Goal: Task Accomplishment & Management: Manage account settings

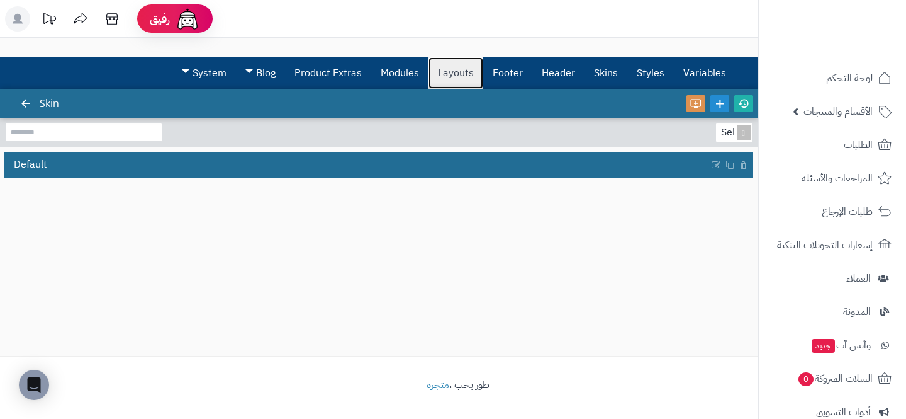
click at [442, 79] on link "Layouts" at bounding box center [456, 72] width 55 height 31
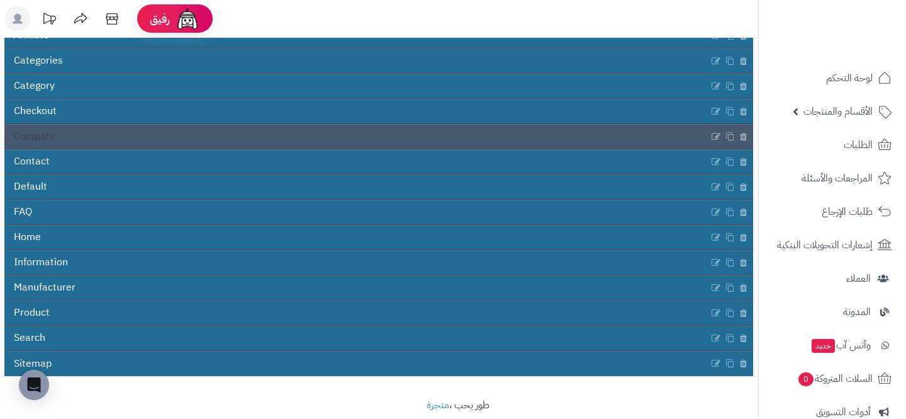
scroll to position [174, 0]
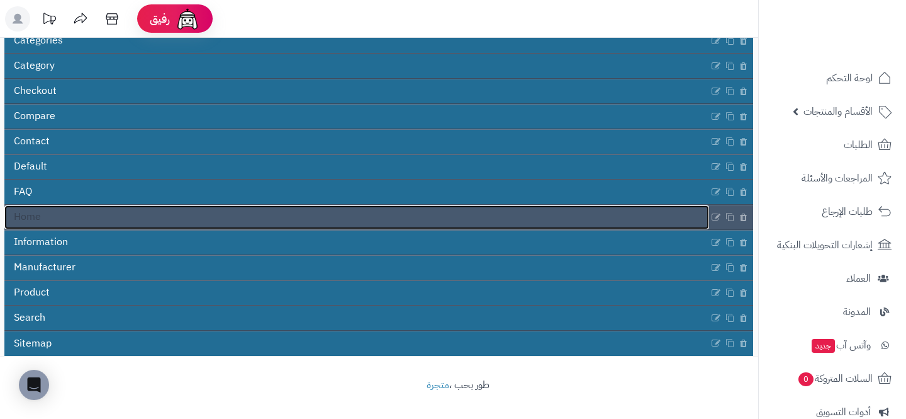
click at [410, 218] on link "Home" at bounding box center [356, 217] width 705 height 24
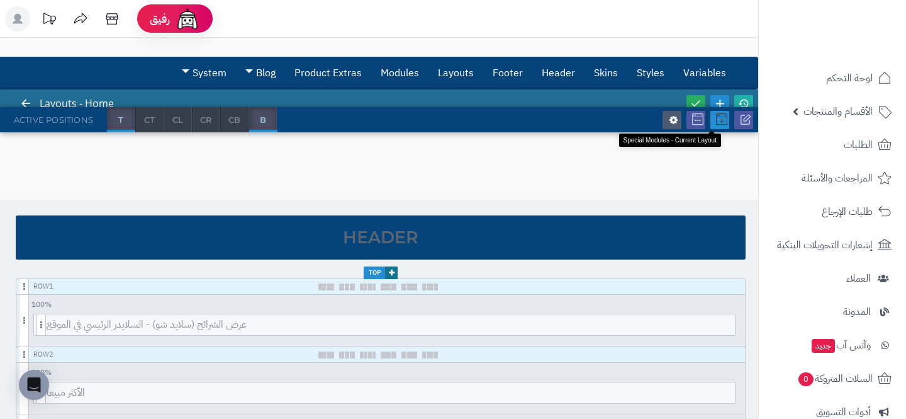
click at [716, 120] on icon at bounding box center [721, 119] width 11 height 11
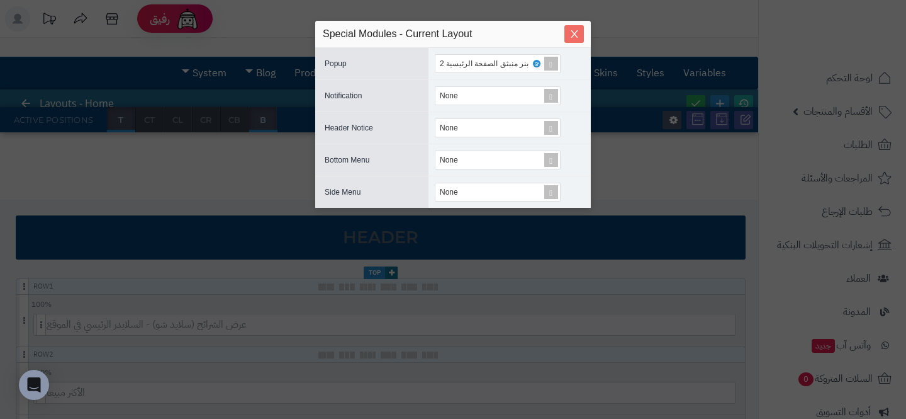
click at [581, 40] on button "Close" at bounding box center [575, 34] width 20 height 18
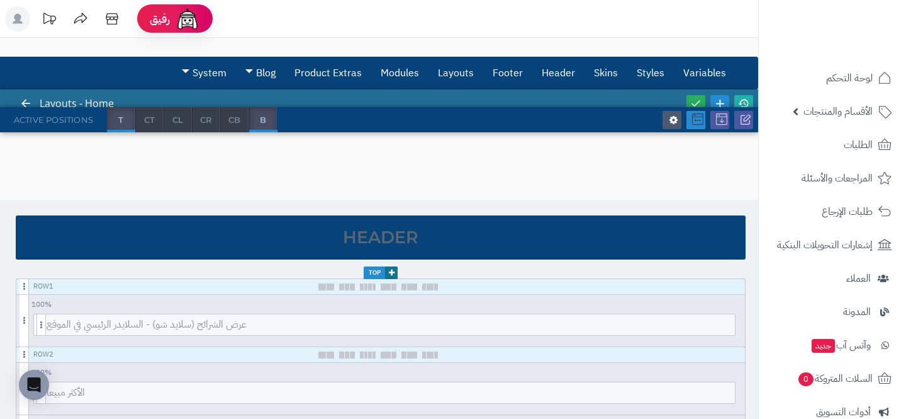
click at [694, 116] on icon at bounding box center [697, 119] width 11 height 11
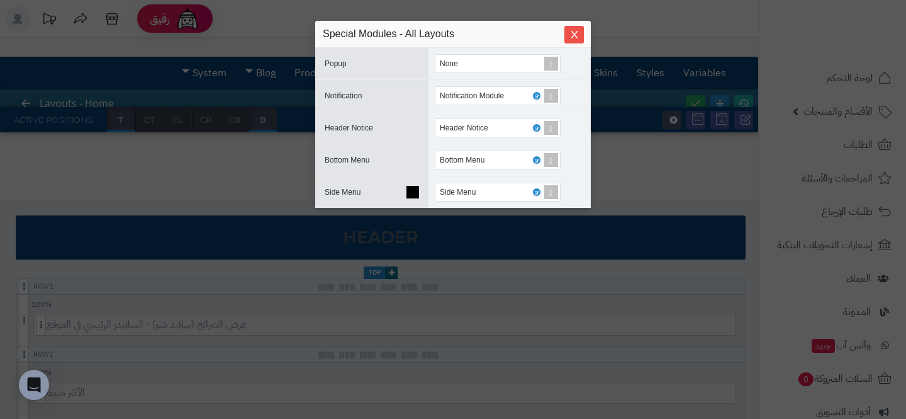
click at [409, 192] on icon at bounding box center [413, 192] width 13 height 13
click at [580, 33] on span "Close" at bounding box center [575, 34] width 20 height 11
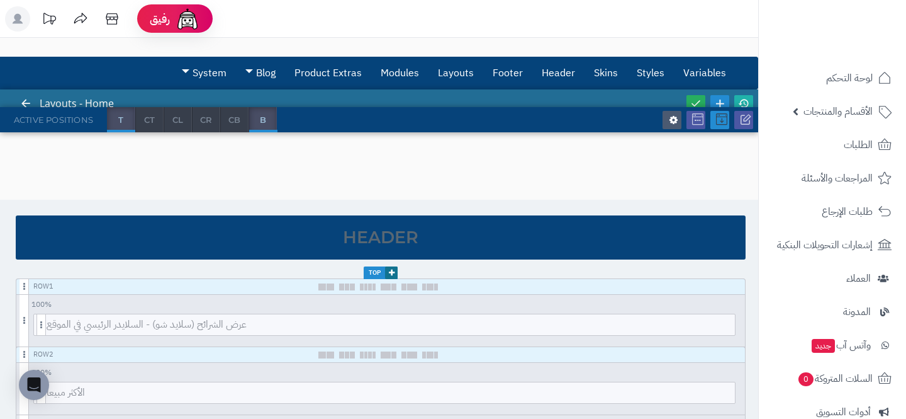
click at [724, 116] on icon at bounding box center [721, 119] width 11 height 11
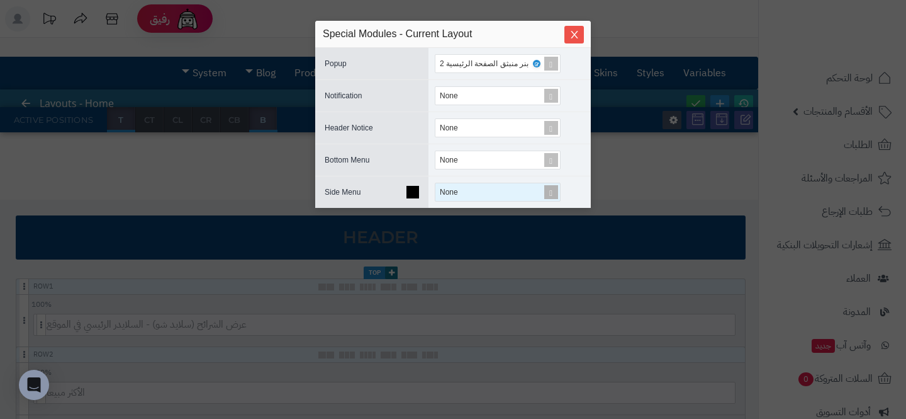
click at [512, 194] on div "None" at bounding box center [493, 192] width 107 height 18
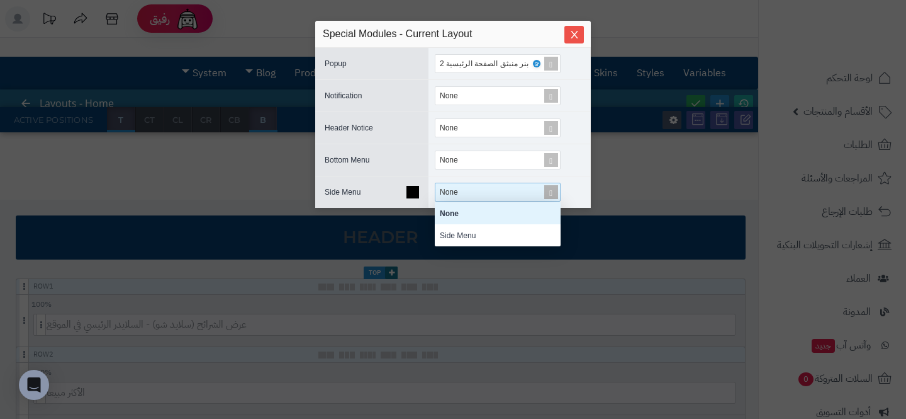
scroll to position [44, 126]
click at [495, 233] on div "Side Menu" at bounding box center [498, 235] width 126 height 22
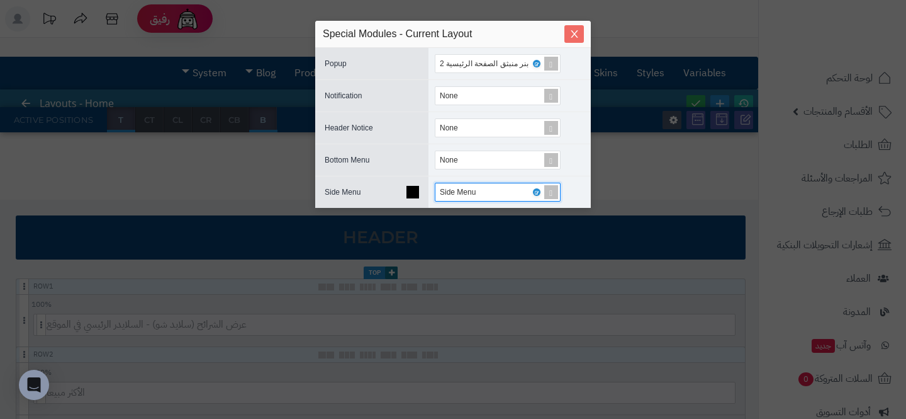
click at [573, 38] on icon "Close" at bounding box center [575, 34] width 10 height 10
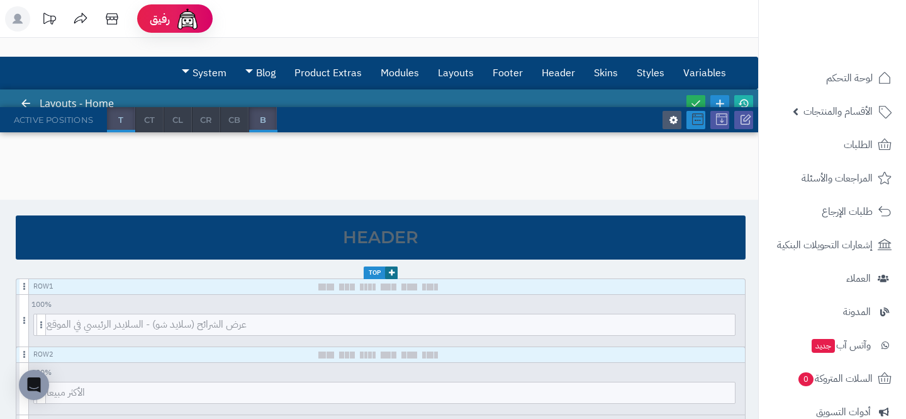
click at [701, 125] on link at bounding box center [696, 120] width 19 height 18
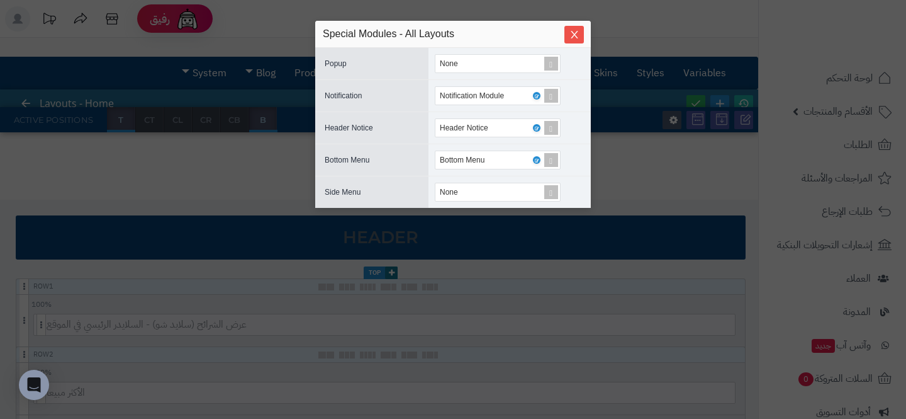
click at [697, 89] on div "sentinelStart Special Modules - All Layouts Popup None Notification Notificatio…" at bounding box center [453, 209] width 906 height 419
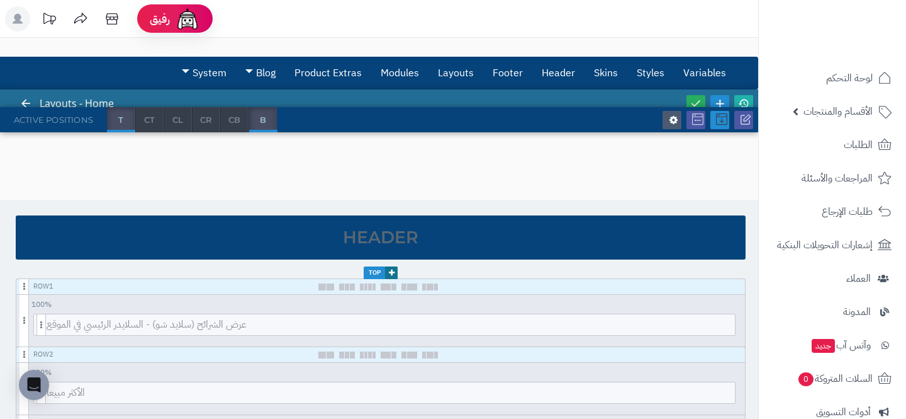
click at [721, 128] on link at bounding box center [720, 120] width 19 height 18
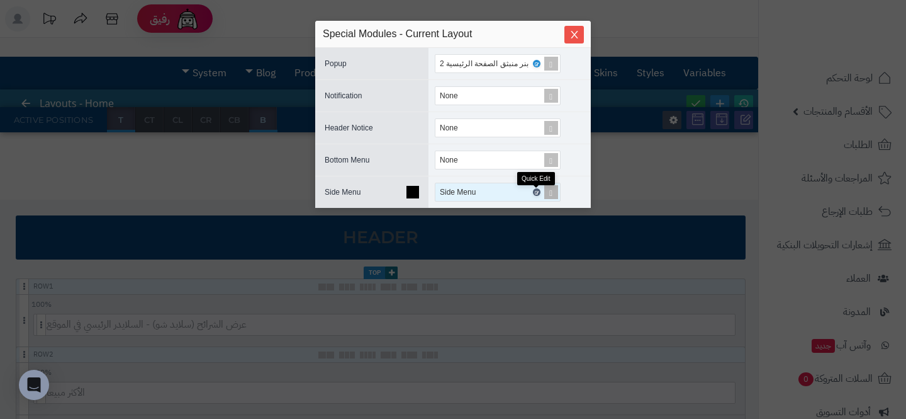
click at [537, 193] on icon at bounding box center [537, 192] width 4 height 6
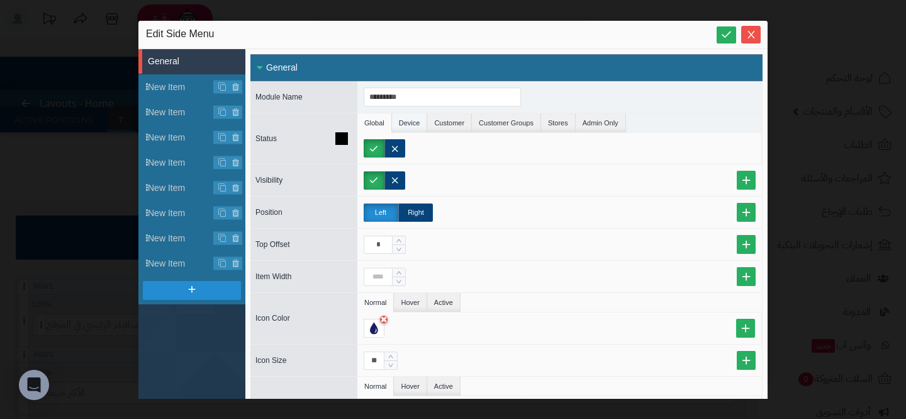
click at [408, 130] on li "Device" at bounding box center [410, 122] width 36 height 19
click at [394, 154] on label "Phone" at bounding box center [391, 148] width 54 height 18
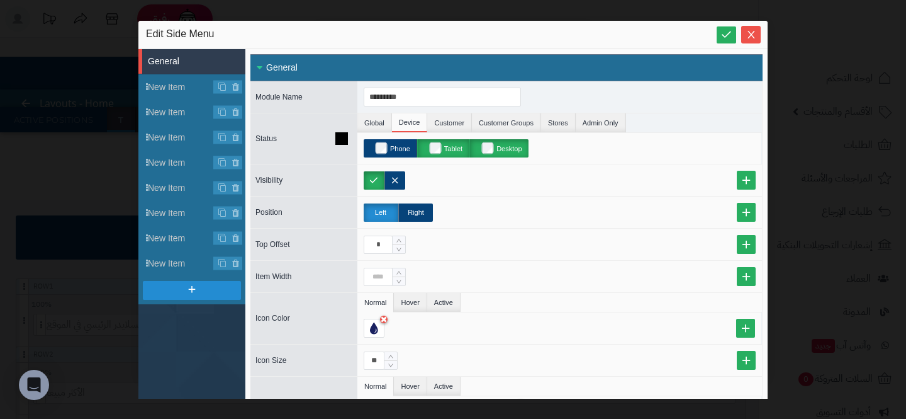
click at [445, 154] on label "Tablet" at bounding box center [443, 148] width 52 height 18
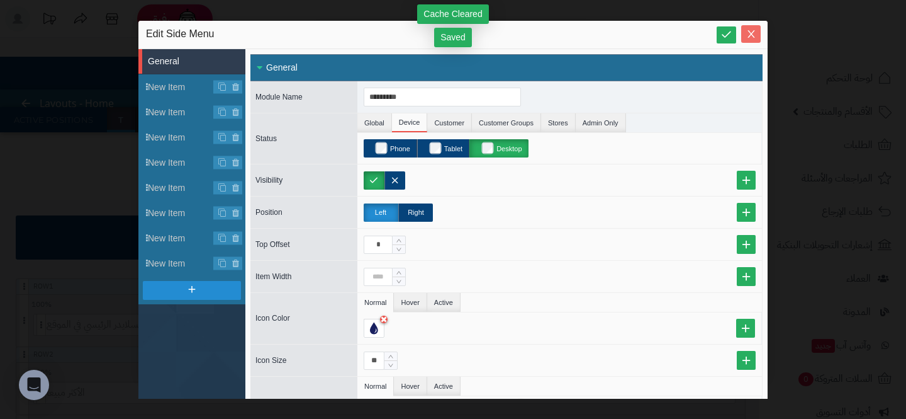
click at [750, 37] on icon "Close" at bounding box center [751, 34] width 10 height 10
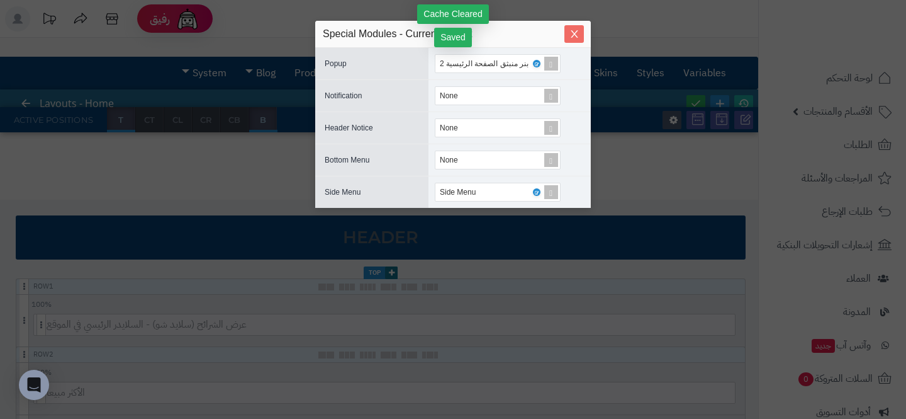
click at [577, 33] on icon "Close" at bounding box center [575, 34] width 10 height 10
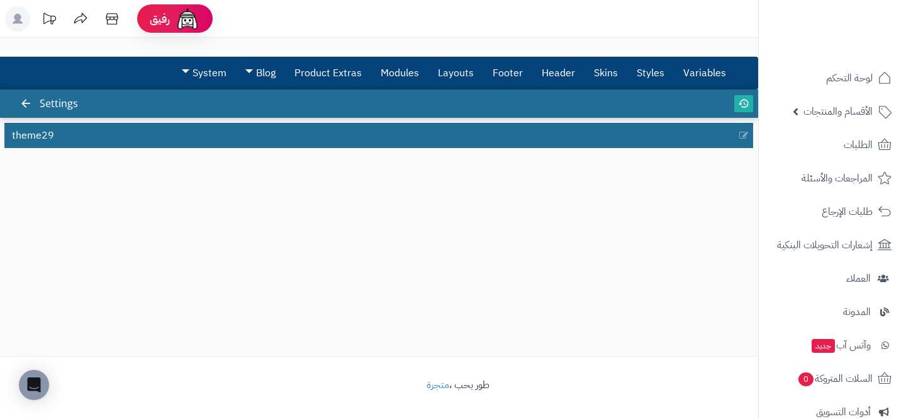
click at [305, 148] on div "3.0.48 Settings theme29" at bounding box center [379, 222] width 758 height 266
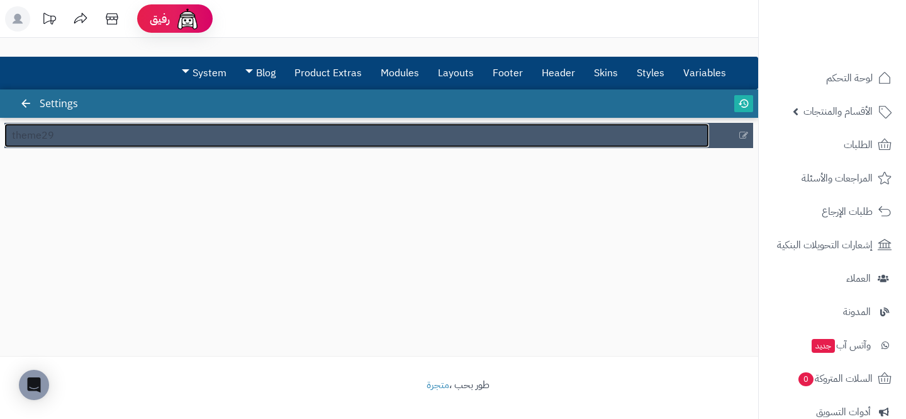
click at [314, 140] on link "theme29" at bounding box center [356, 135] width 705 height 24
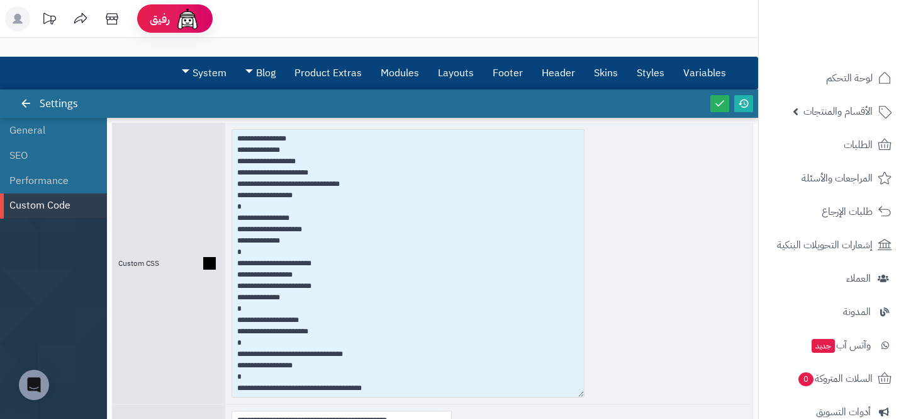
drag, startPoint x: 449, startPoint y: 201, endPoint x: 582, endPoint y: 393, distance: 232.9
click at [582, 393] on textarea at bounding box center [408, 263] width 353 height 268
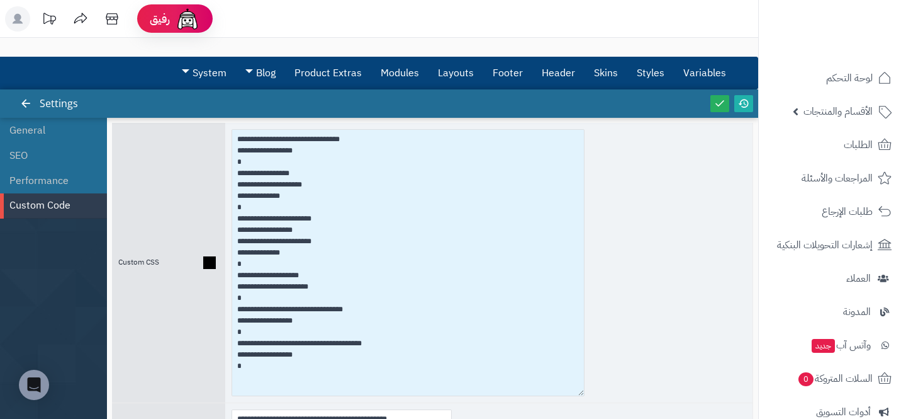
scroll to position [47, 0]
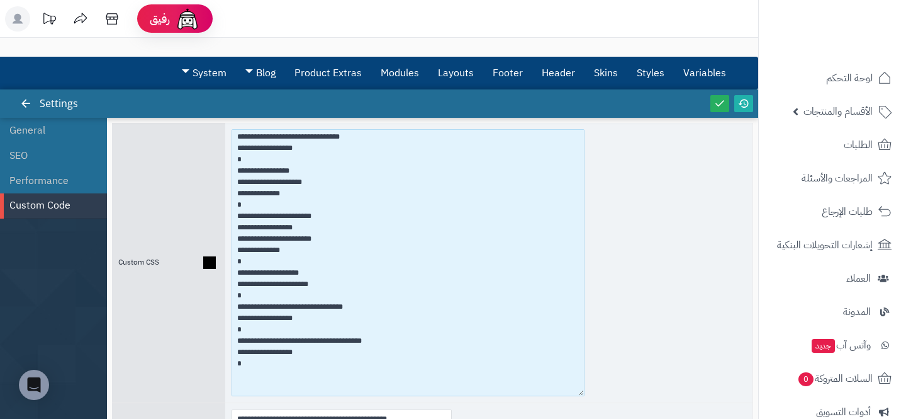
click at [312, 358] on textarea at bounding box center [408, 262] width 353 height 267
click at [296, 352] on textarea at bounding box center [408, 262] width 353 height 267
click at [280, 249] on textarea at bounding box center [408, 262] width 353 height 267
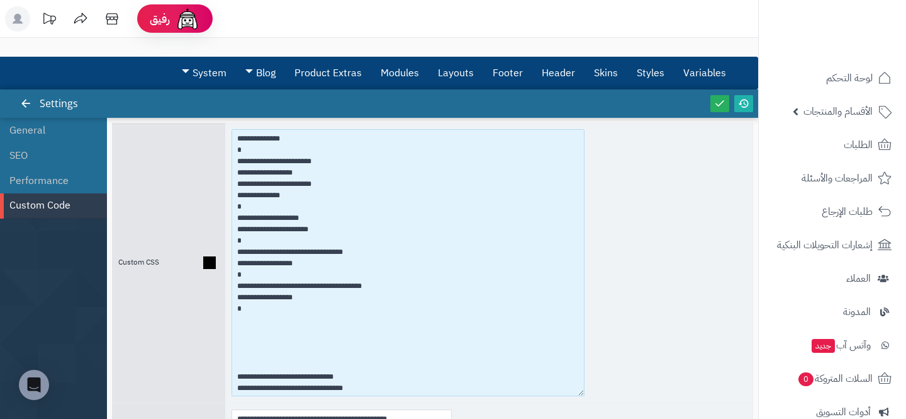
click at [302, 262] on textarea at bounding box center [408, 262] width 353 height 267
paste textarea "**********"
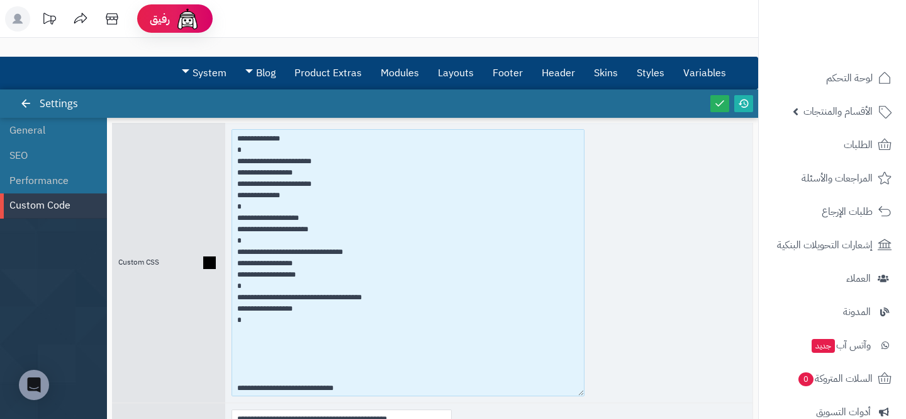
click at [290, 318] on textarea at bounding box center [408, 262] width 353 height 267
click at [298, 305] on textarea at bounding box center [408, 262] width 353 height 267
paste textarea "**********"
click at [263, 294] on textarea at bounding box center [408, 262] width 353 height 267
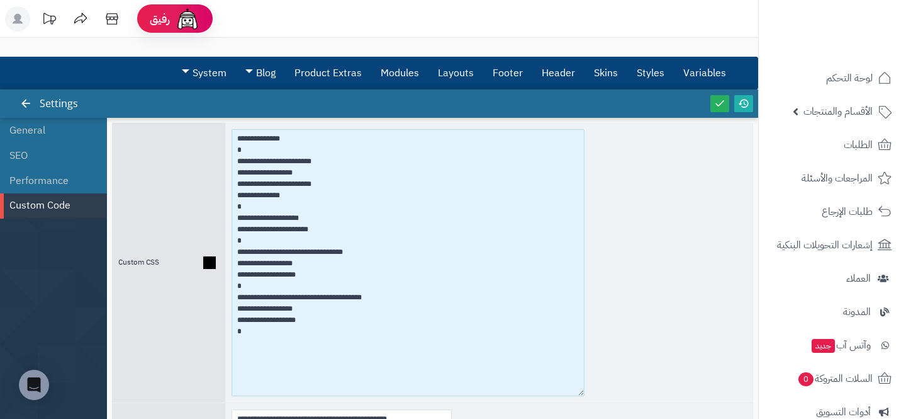
click at [262, 328] on textarea at bounding box center [408, 262] width 353 height 267
paste textarea "**********"
drag, startPoint x: 278, startPoint y: 300, endPoint x: 295, endPoint y: 301, distance: 17.0
click at [295, 301] on textarea at bounding box center [408, 262] width 353 height 267
click at [292, 342] on textarea at bounding box center [408, 262] width 353 height 267
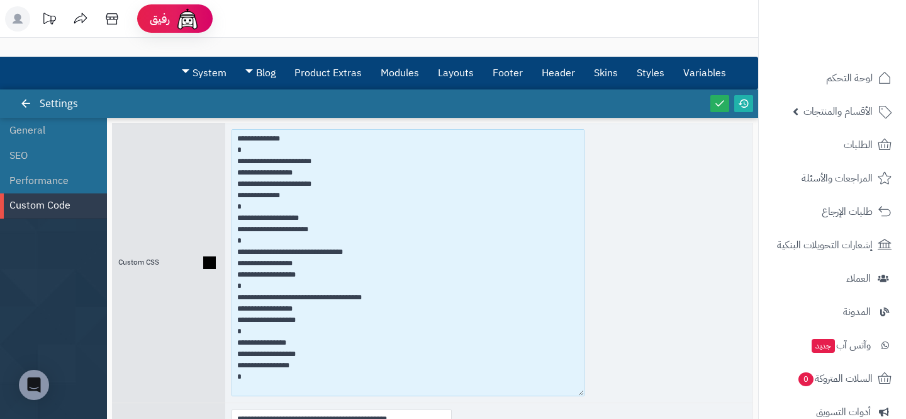
paste textarea "*****"
click at [290, 342] on textarea at bounding box center [408, 262] width 353 height 267
type textarea "**********"
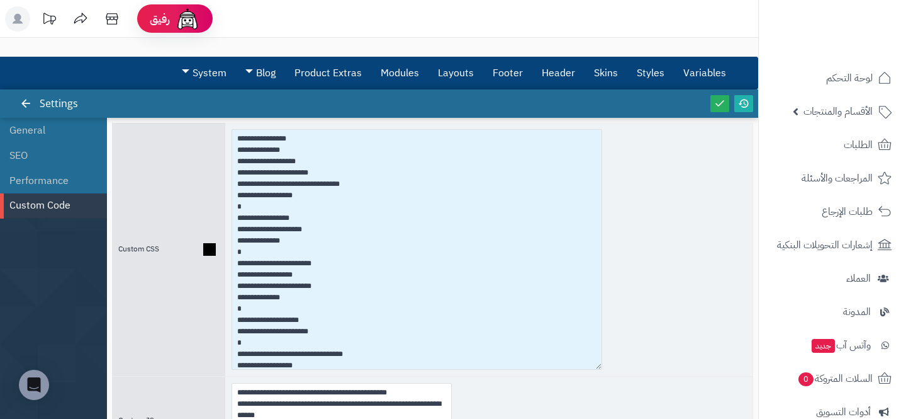
drag, startPoint x: 446, startPoint y: 199, endPoint x: 596, endPoint y: 363, distance: 222.3
click at [597, 363] on textarea at bounding box center [417, 249] width 371 height 240
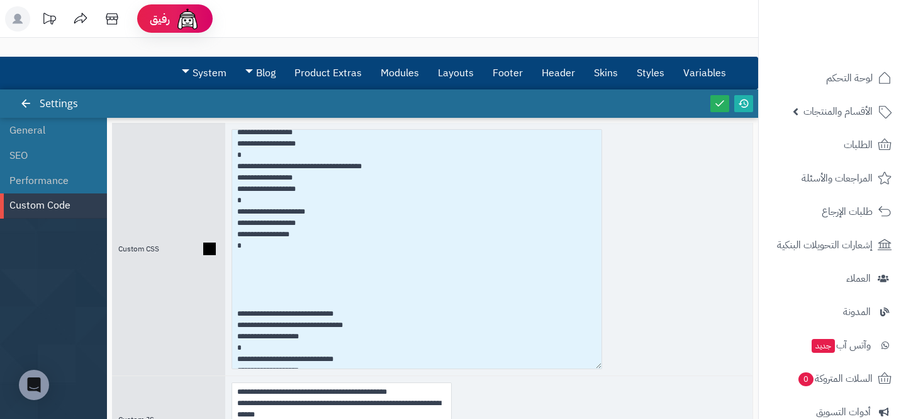
scroll to position [232, 0]
drag, startPoint x: 244, startPoint y: 247, endPoint x: 225, endPoint y: 211, distance: 40.3
click at [225, 211] on div at bounding box center [488, 249] width 527 height 252
click at [251, 249] on textarea at bounding box center [417, 249] width 371 height 240
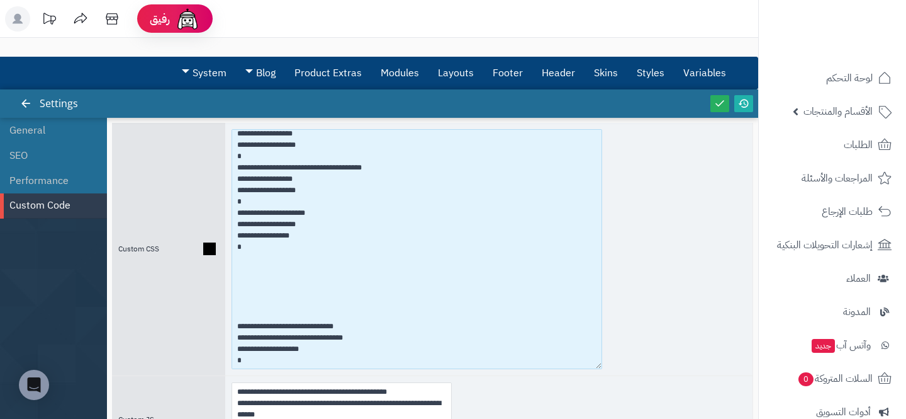
paste textarea "**********"
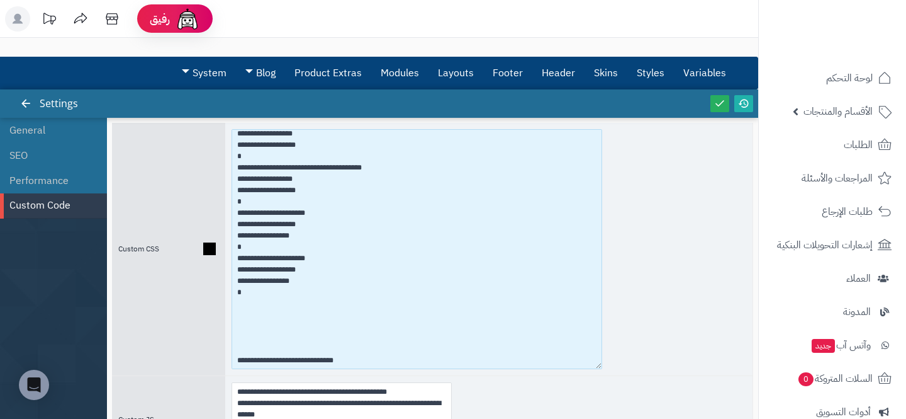
click at [278, 283] on textarea at bounding box center [417, 249] width 371 height 240
click at [313, 257] on textarea at bounding box center [417, 249] width 371 height 240
click at [266, 291] on textarea at bounding box center [417, 249] width 371 height 240
paste textarea "**********"
drag, startPoint x: 297, startPoint y: 302, endPoint x: 358, endPoint y: 307, distance: 61.3
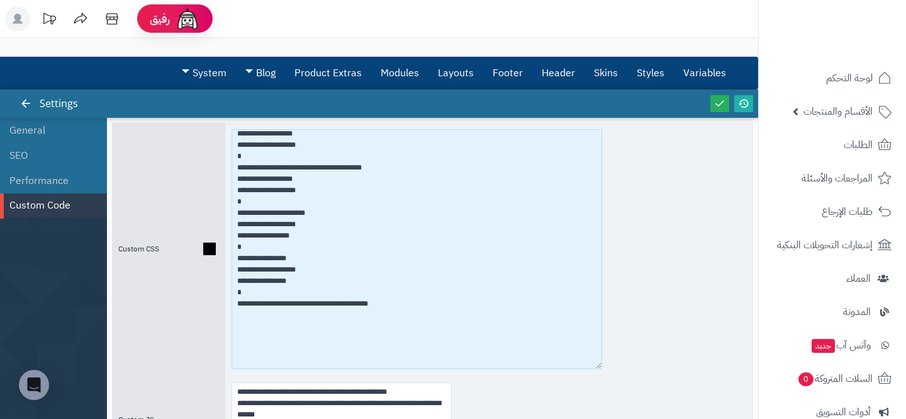
click at [358, 307] on textarea at bounding box center [417, 249] width 371 height 240
paste textarea
click at [402, 308] on textarea at bounding box center [417, 249] width 371 height 240
drag, startPoint x: 237, startPoint y: 280, endPoint x: 319, endPoint y: 280, distance: 81.8
click at [319, 280] on textarea at bounding box center [417, 249] width 371 height 240
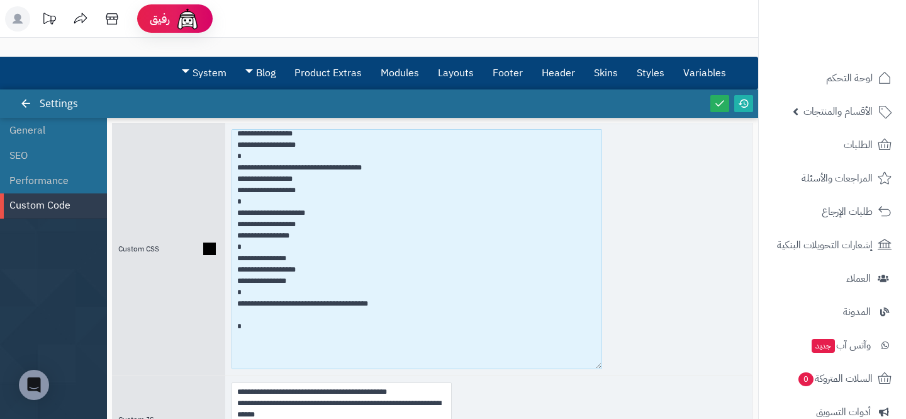
click at [254, 313] on textarea at bounding box center [417, 249] width 371 height 240
paste textarea "**********"
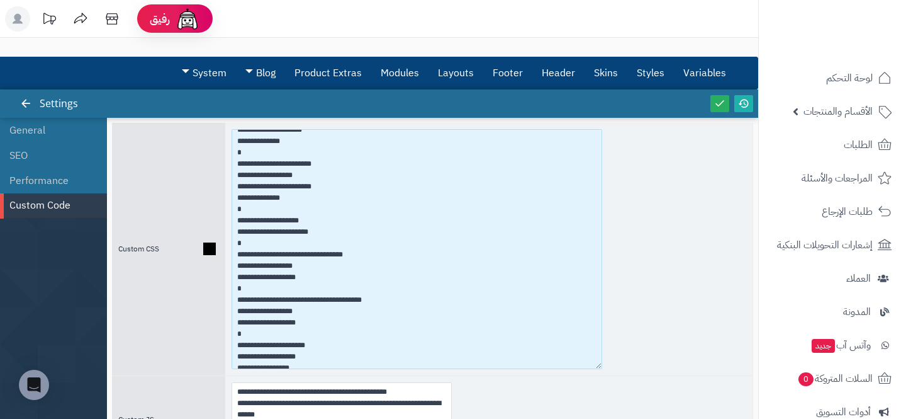
scroll to position [86, 0]
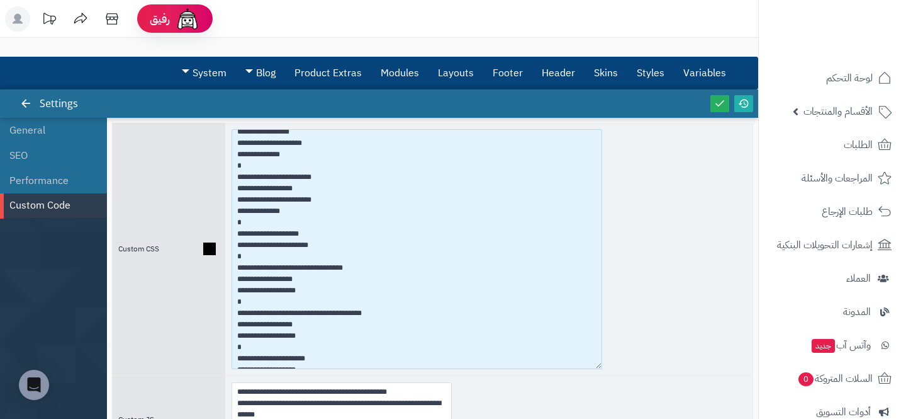
click at [300, 192] on textarea at bounding box center [417, 249] width 371 height 240
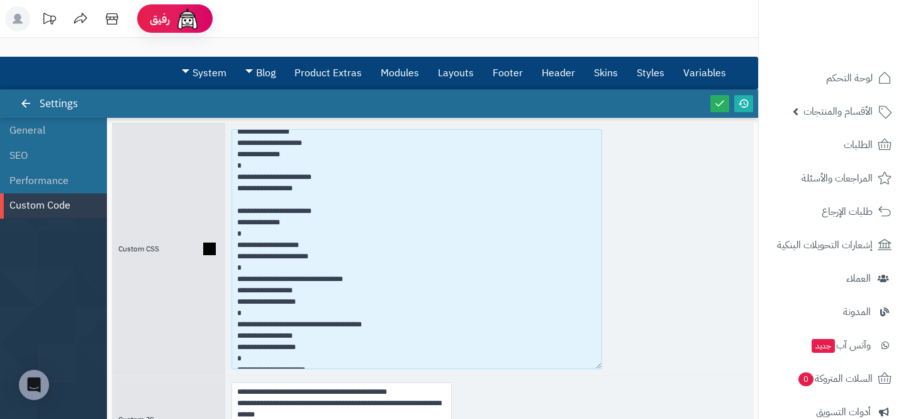
paste textarea "**********"
click at [235, 199] on textarea at bounding box center [417, 249] width 371 height 240
click at [266, 234] on textarea at bounding box center [417, 249] width 371 height 240
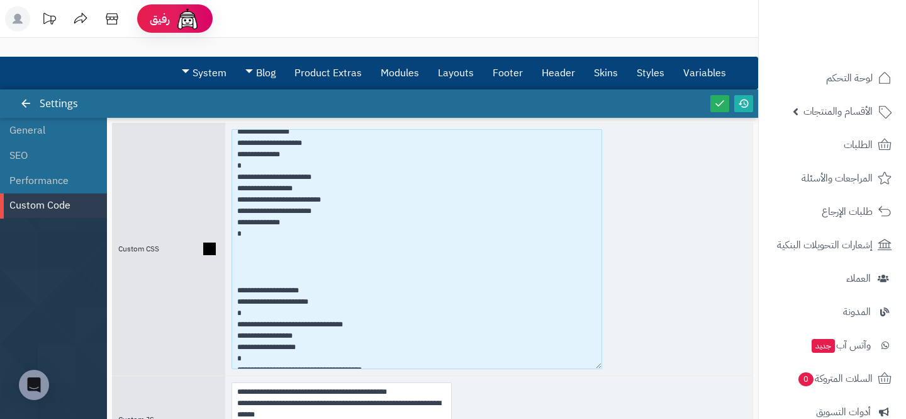
click at [246, 247] on textarea at bounding box center [417, 249] width 371 height 240
paste textarea "**********"
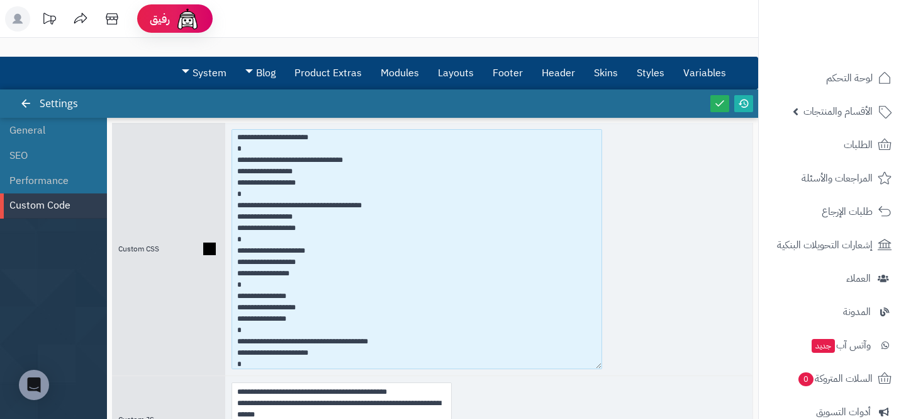
scroll to position [343, 0]
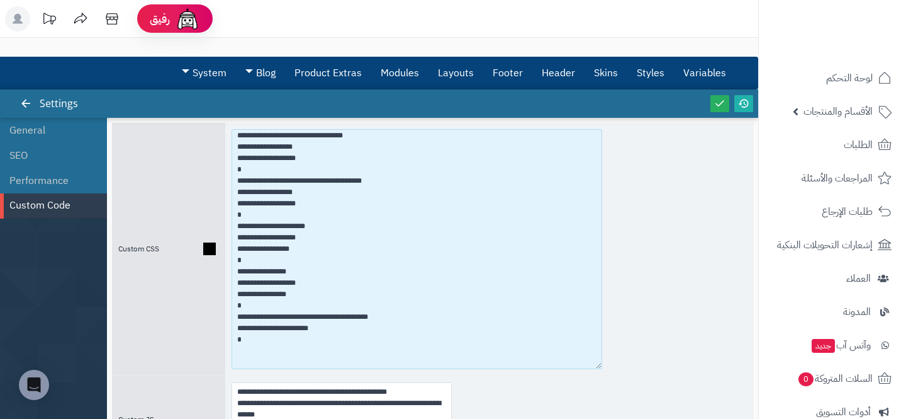
drag, startPoint x: 291, startPoint y: 225, endPoint x: 314, endPoint y: 228, distance: 23.5
click at [313, 228] on textarea at bounding box center [417, 249] width 371 height 240
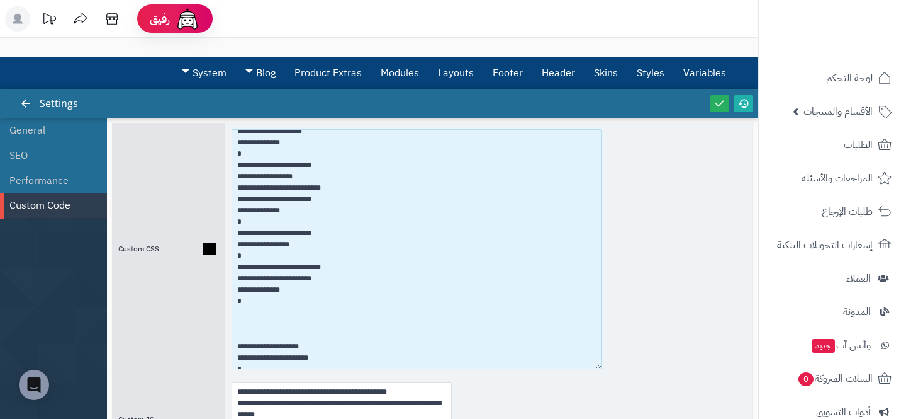
scroll to position [94, 0]
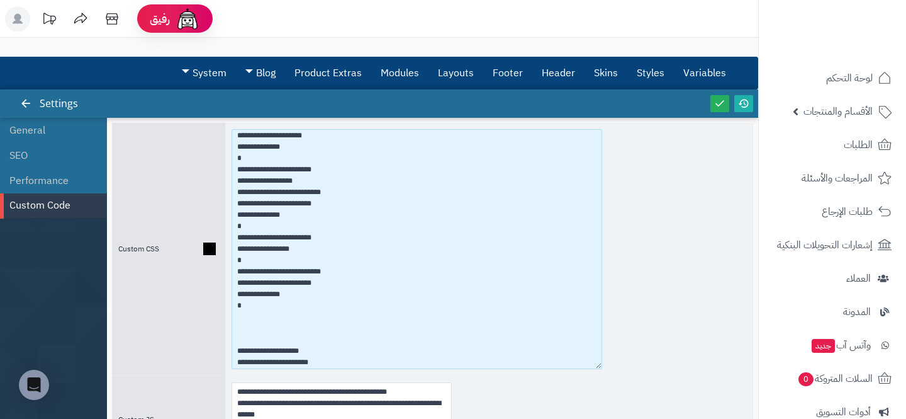
drag, startPoint x: 307, startPoint y: 264, endPoint x: 195, endPoint y: 249, distance: 112.4
click at [195, 249] on div "Custom CSS" at bounding box center [432, 249] width 641 height 252
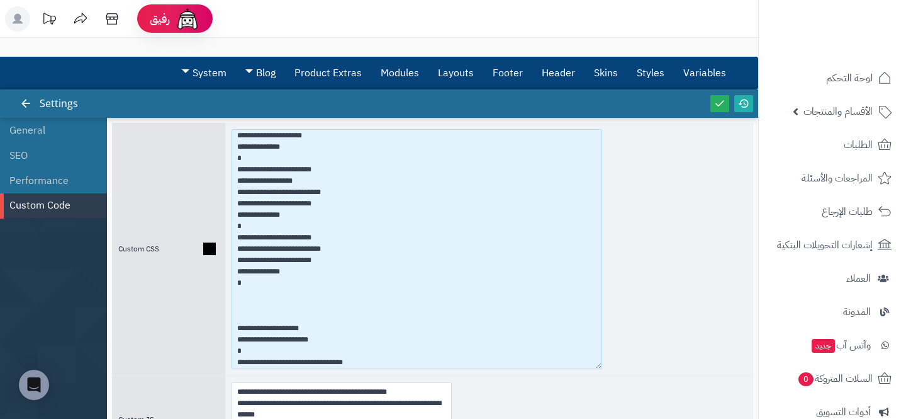
click at [290, 237] on textarea at bounding box center [417, 249] width 371 height 240
paste textarea "******"
drag, startPoint x: 318, startPoint y: 261, endPoint x: 201, endPoint y: 261, distance: 116.4
click at [201, 261] on div "Custom CSS" at bounding box center [432, 249] width 641 height 252
drag, startPoint x: 287, startPoint y: 271, endPoint x: 213, endPoint y: 257, distance: 74.9
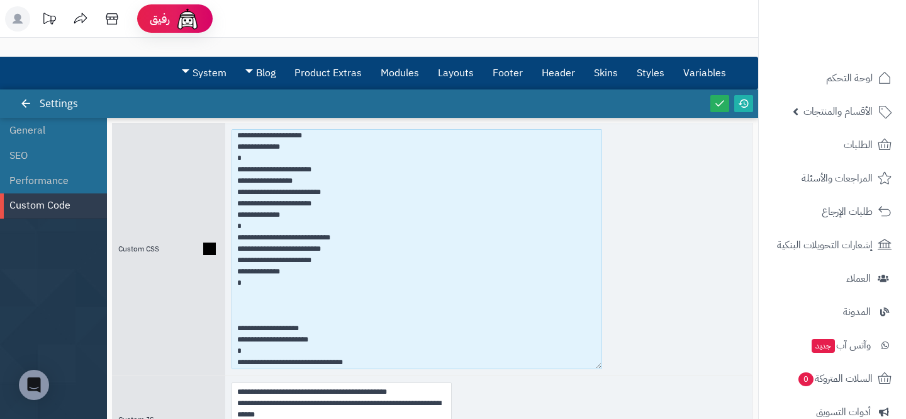
click at [213, 257] on div "Custom CSS" at bounding box center [432, 249] width 641 height 252
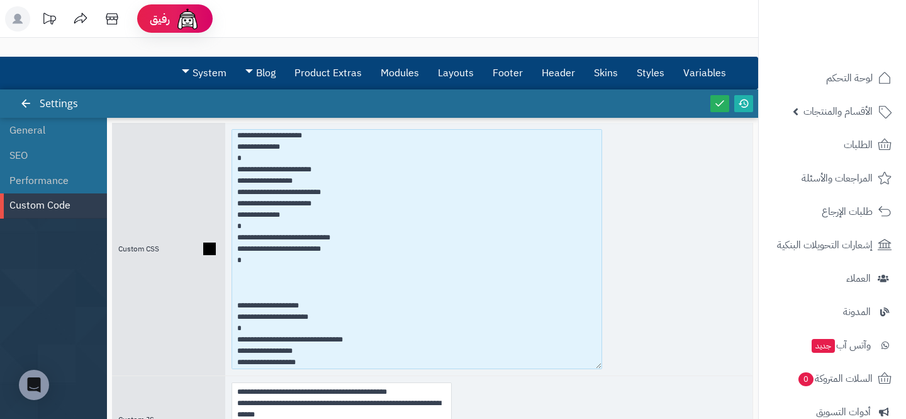
drag, startPoint x: 326, startPoint y: 192, endPoint x: 229, endPoint y: 192, distance: 96.9
click at [229, 192] on div at bounding box center [488, 249] width 527 height 252
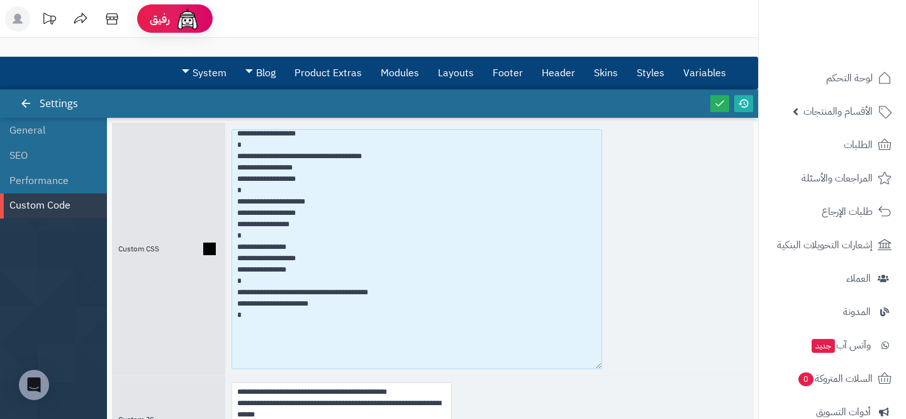
scroll to position [317, 0]
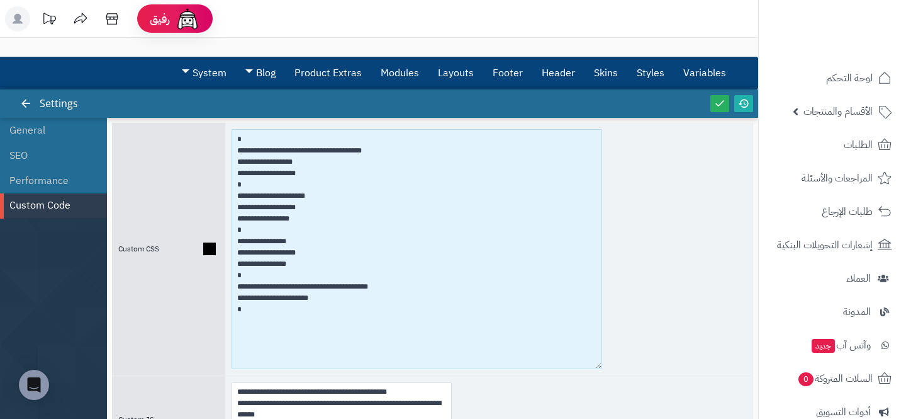
click at [274, 268] on textarea at bounding box center [417, 249] width 371 height 240
click at [256, 314] on textarea at bounding box center [417, 249] width 371 height 240
paste textarea "**********"
drag, startPoint x: 342, startPoint y: 330, endPoint x: 231, endPoint y: 330, distance: 110.8
click at [232, 330] on textarea at bounding box center [417, 249] width 371 height 240
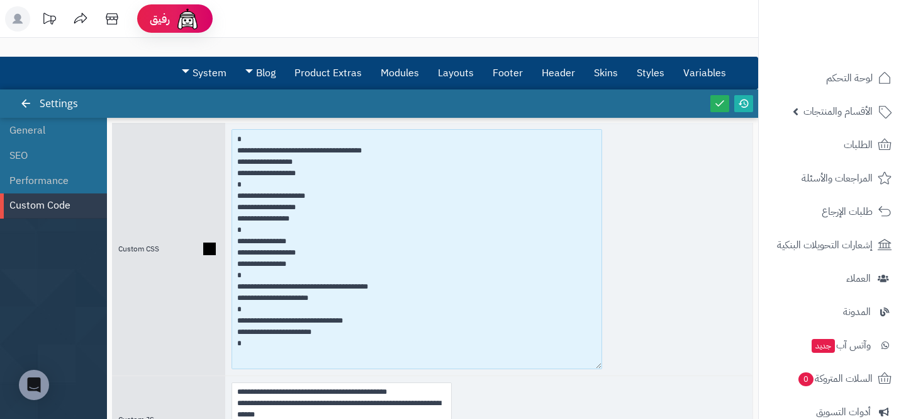
drag, startPoint x: 248, startPoint y: 343, endPoint x: 234, endPoint y: 325, distance: 23.3
click at [234, 325] on textarea at bounding box center [417, 249] width 371 height 240
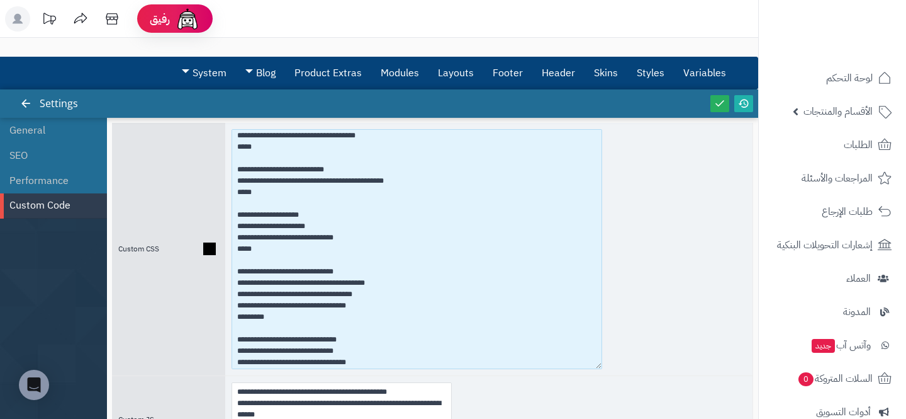
scroll to position [1901, 0]
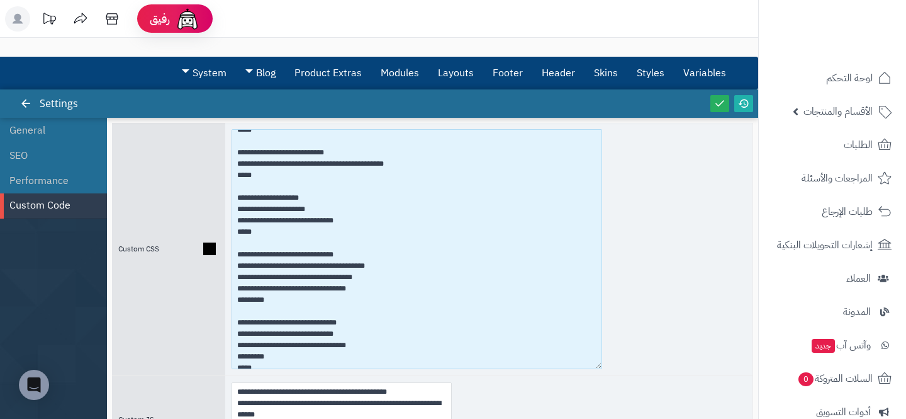
click at [352, 255] on textarea at bounding box center [417, 249] width 371 height 240
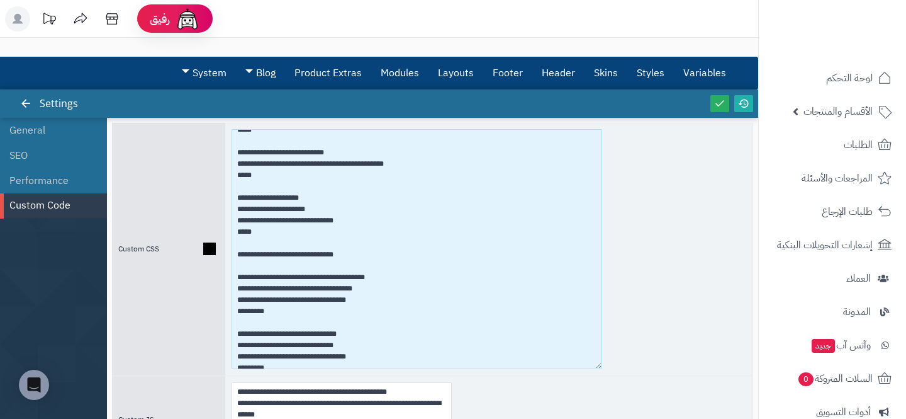
paste textarea "**********"
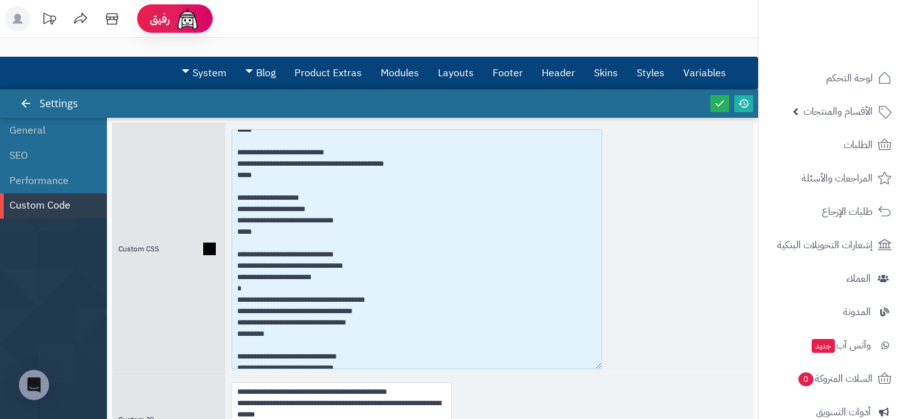
click at [303, 279] on textarea at bounding box center [417, 249] width 371 height 240
click at [302, 279] on textarea at bounding box center [417, 249] width 371 height 240
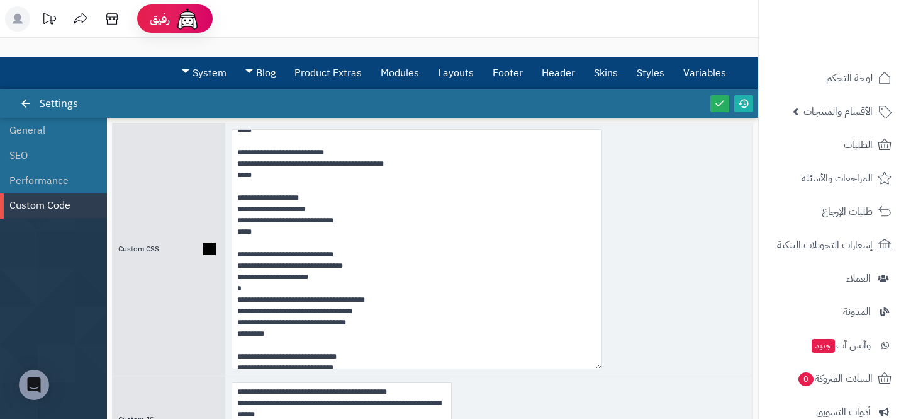
click at [709, 231] on div at bounding box center [488, 249] width 527 height 252
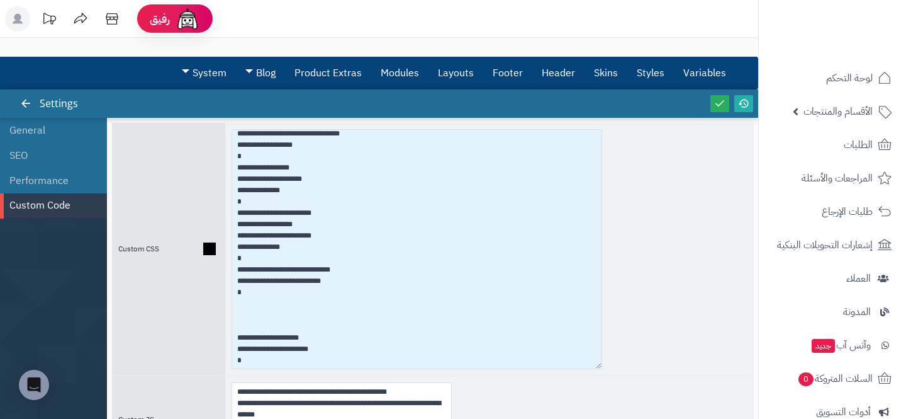
scroll to position [0, 0]
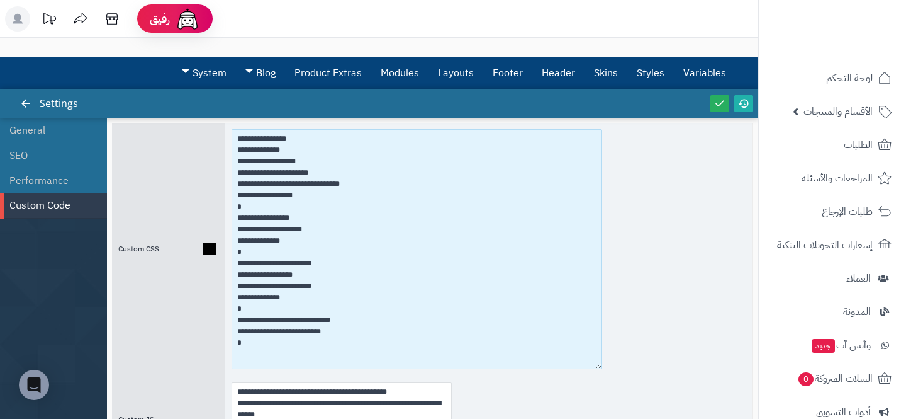
click at [286, 162] on textarea at bounding box center [417, 249] width 371 height 240
drag, startPoint x: 300, startPoint y: 162, endPoint x: 161, endPoint y: 162, distance: 139.1
click at [161, 162] on div "Custom CSS" at bounding box center [432, 249] width 641 height 252
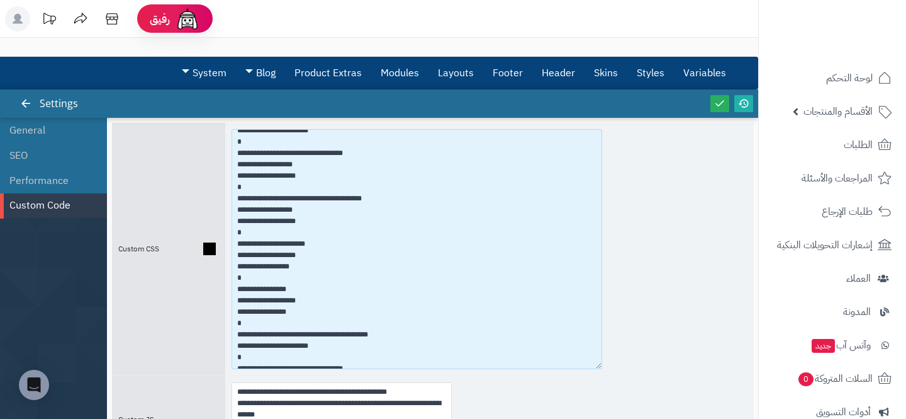
scroll to position [270, 0]
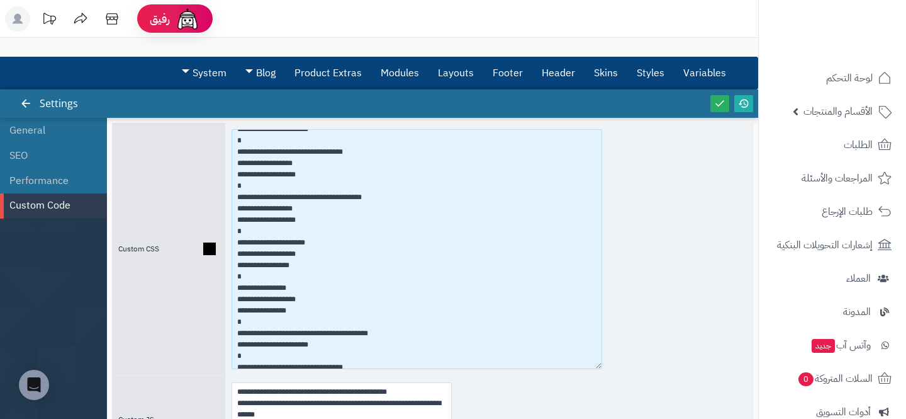
drag, startPoint x: 292, startPoint y: 313, endPoint x: 238, endPoint y: 313, distance: 54.1
click at [238, 313] on textarea at bounding box center [417, 249] width 371 height 240
drag, startPoint x: 240, startPoint y: 320, endPoint x: 231, endPoint y: 291, distance: 31.1
click at [232, 290] on textarea at bounding box center [417, 249] width 371 height 240
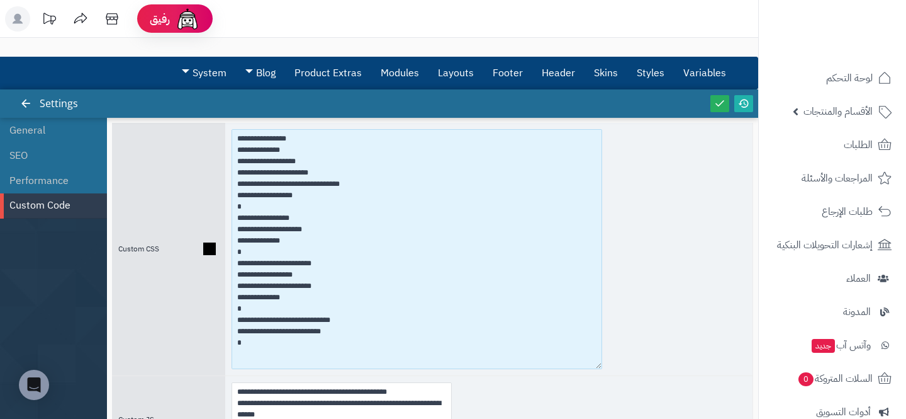
click at [315, 138] on textarea at bounding box center [417, 249] width 371 height 240
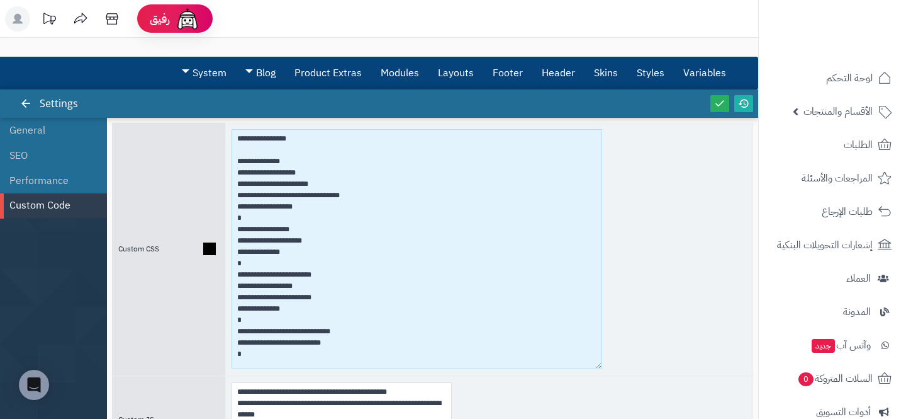
paste textarea "**********"
click at [288, 175] on textarea at bounding box center [417, 249] width 371 height 240
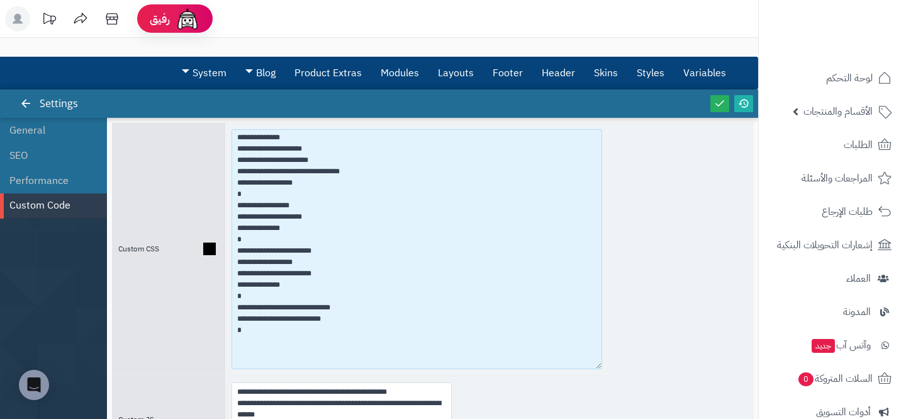
scroll to position [25, 0]
click at [430, 249] on textarea at bounding box center [417, 249] width 371 height 240
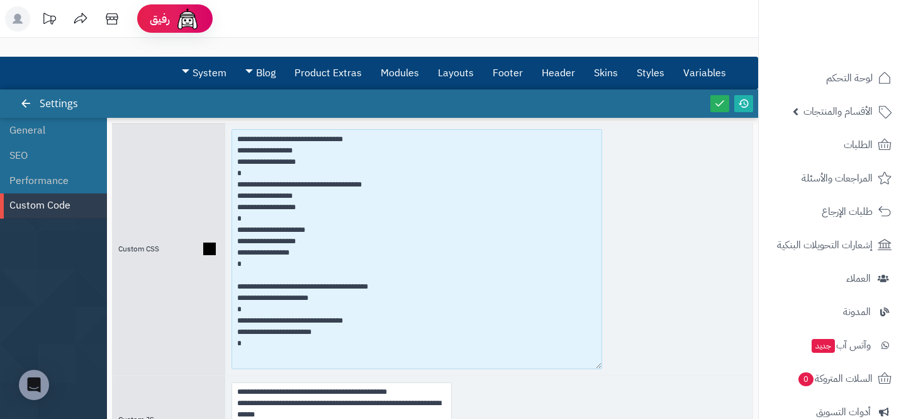
scroll to position [281, 0]
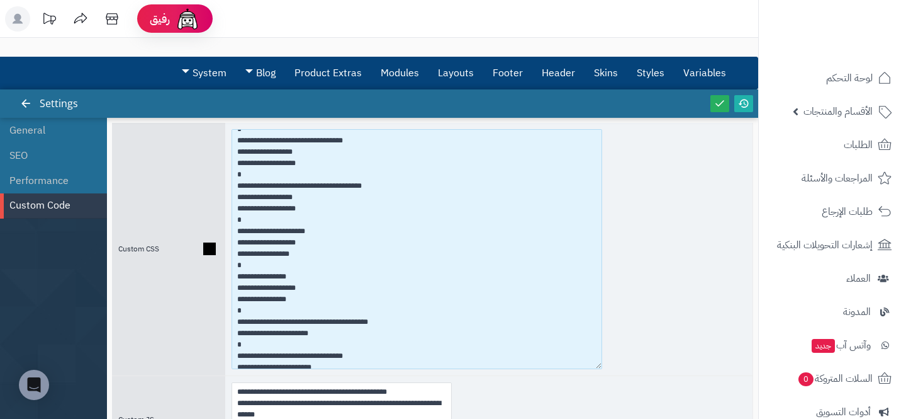
click at [286, 290] on textarea at bounding box center [417, 249] width 371 height 240
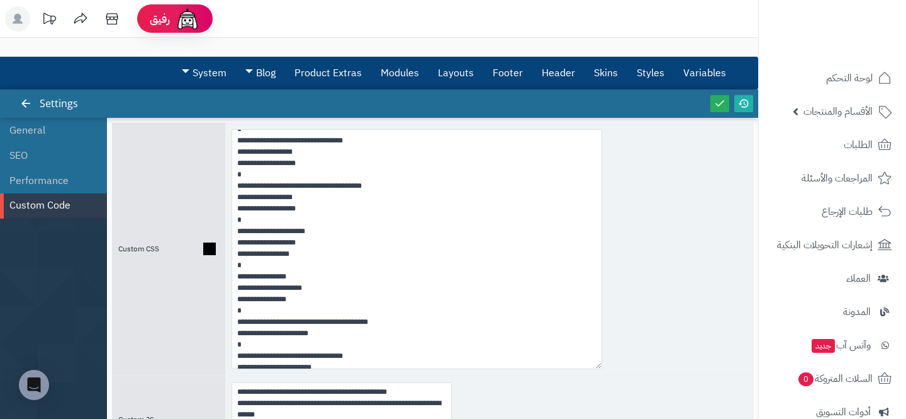
click at [648, 166] on div at bounding box center [488, 249] width 527 height 252
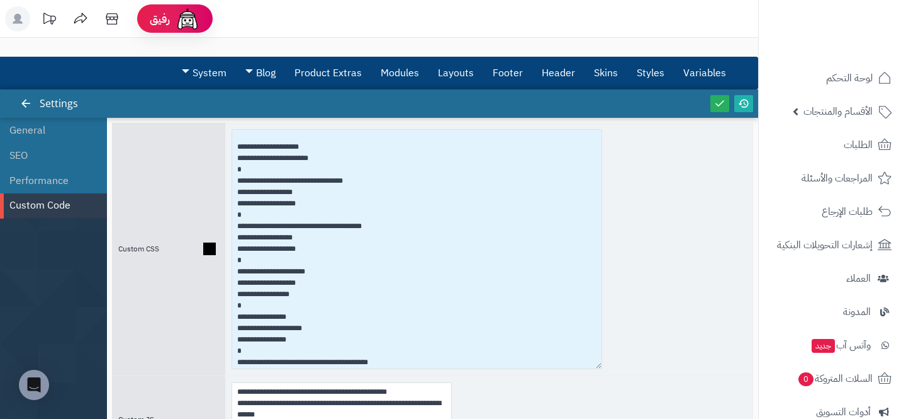
scroll to position [240, 0]
click at [305, 251] on textarea at bounding box center [417, 249] width 371 height 240
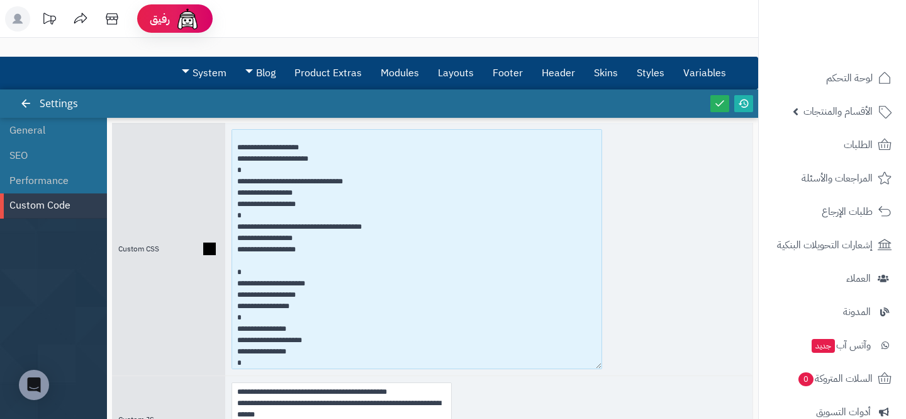
paste textarea "**********"
click at [304, 208] on textarea at bounding box center [417, 249] width 371 height 240
paste textarea "**********"
click at [300, 206] on textarea at bounding box center [417, 249] width 371 height 240
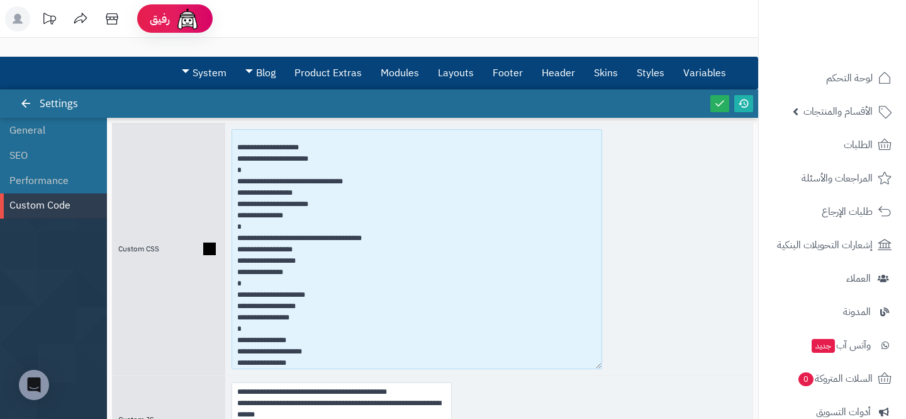
click at [278, 220] on textarea at bounding box center [417, 249] width 371 height 240
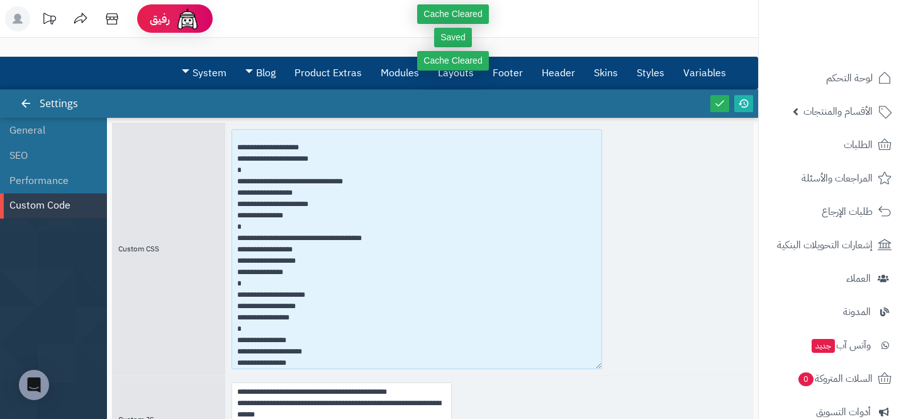
type textarea "**********"
